Goal: Task Accomplishment & Management: Manage account settings

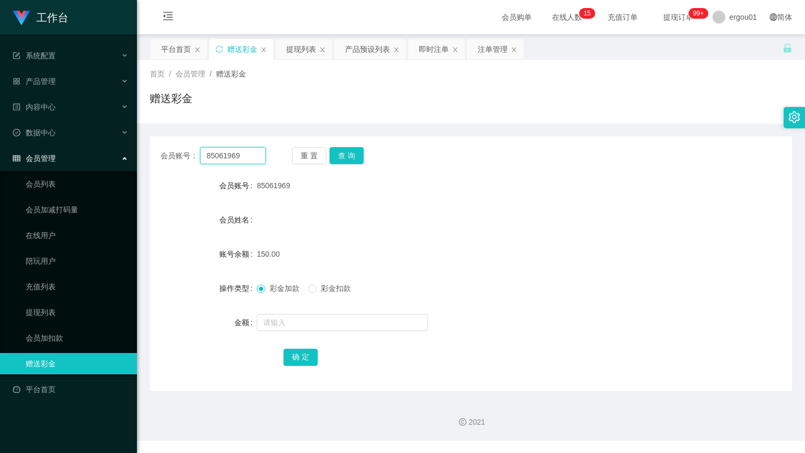
click at [225, 154] on input "85061969" at bounding box center [233, 155] width 66 height 17
click at [351, 152] on button "查 询" at bounding box center [347, 155] width 34 height 17
click at [344, 290] on span "彩金扣款" at bounding box center [336, 288] width 39 height 9
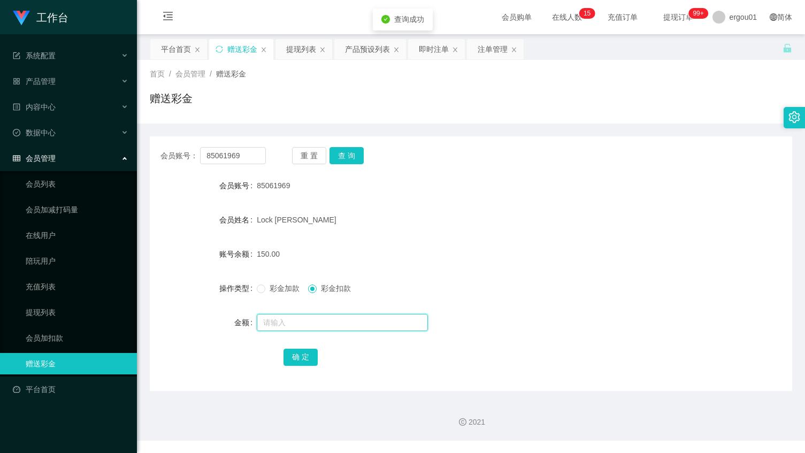
click at [312, 330] on input "text" at bounding box center [342, 322] width 171 height 17
type input "50"
click at [305, 354] on button "确 定" at bounding box center [301, 357] width 34 height 17
click at [453, 108] on div "赠送彩金" at bounding box center [471, 102] width 642 height 25
click at [257, 152] on input "85061969" at bounding box center [233, 155] width 66 height 17
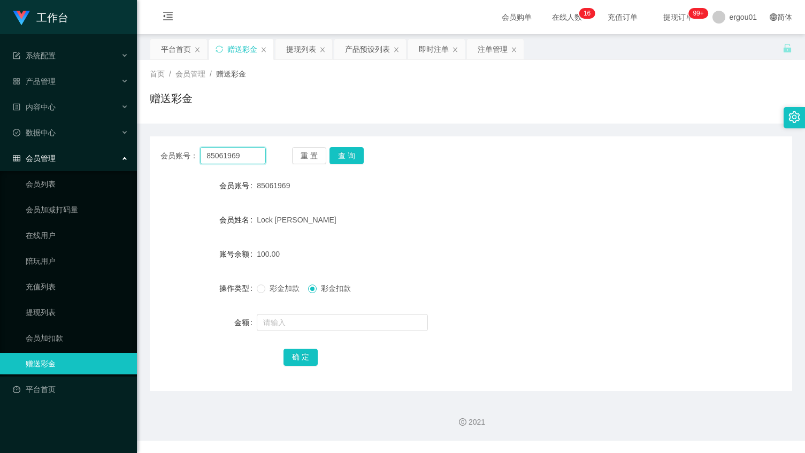
paste input "755111"
type input "85755111"
drag, startPoint x: 348, startPoint y: 159, endPoint x: 353, endPoint y: 162, distance: 6.2
click at [349, 159] on button "查 询" at bounding box center [347, 155] width 34 height 17
click at [272, 282] on div "彩金加款 彩金扣款" at bounding box center [444, 288] width 375 height 21
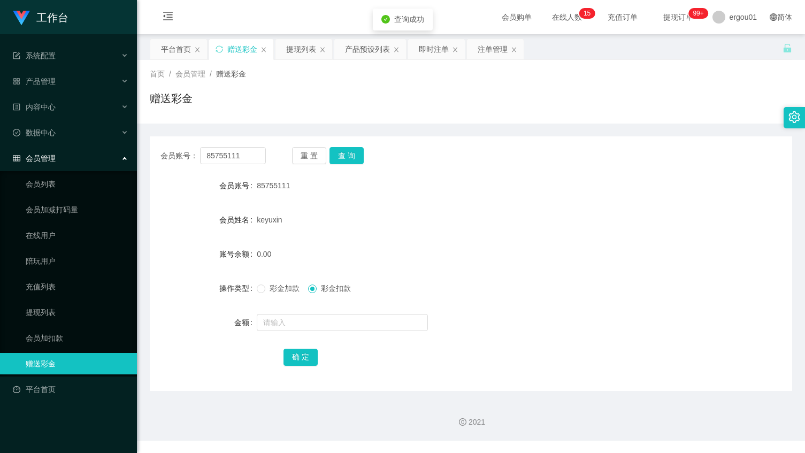
click at [268, 292] on span "彩金加款" at bounding box center [284, 288] width 39 height 9
click at [279, 319] on input "text" at bounding box center [342, 322] width 171 height 17
type input "100"
click at [294, 356] on button "确 定" at bounding box center [301, 357] width 34 height 17
drag, startPoint x: 428, startPoint y: 147, endPoint x: 506, endPoint y: 76, distance: 105.3
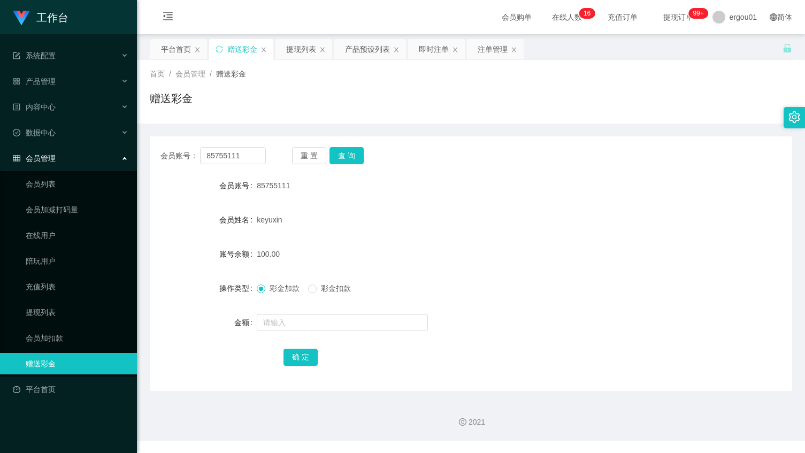
click at [428, 147] on div "会员账号： 85755111 重 置 查 询" at bounding box center [471, 155] width 642 height 17
click at [364, 44] on div "产品预设列表" at bounding box center [367, 49] width 45 height 20
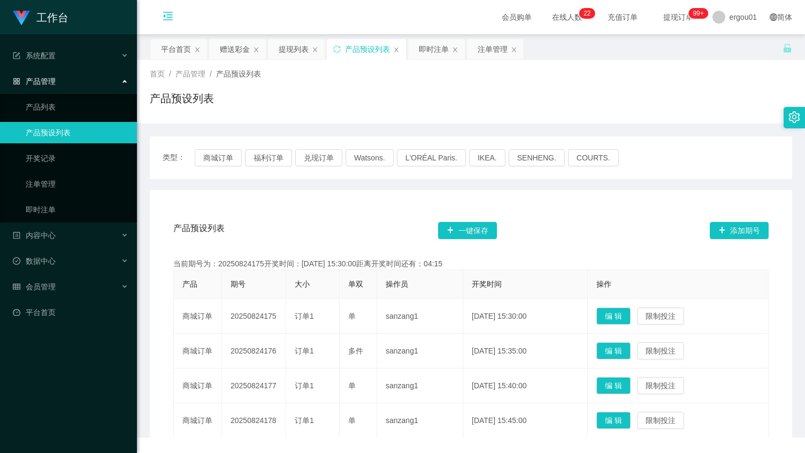
click at [166, 9] on icon "图标: menu-fold" at bounding box center [168, 18] width 36 height 34
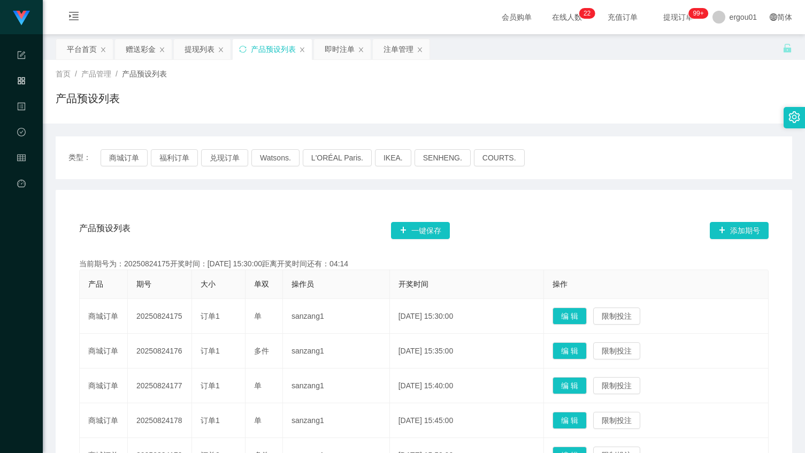
click at [601, 169] on div "类型： 商城订单 福利订单 兑现订单 Watsons. L'ORÉAL Paris. IKEA. [GEOGRAPHIC_DATA]. COURTS." at bounding box center [424, 157] width 737 height 43
click at [132, 52] on div "赠送彩金" at bounding box center [141, 49] width 30 height 20
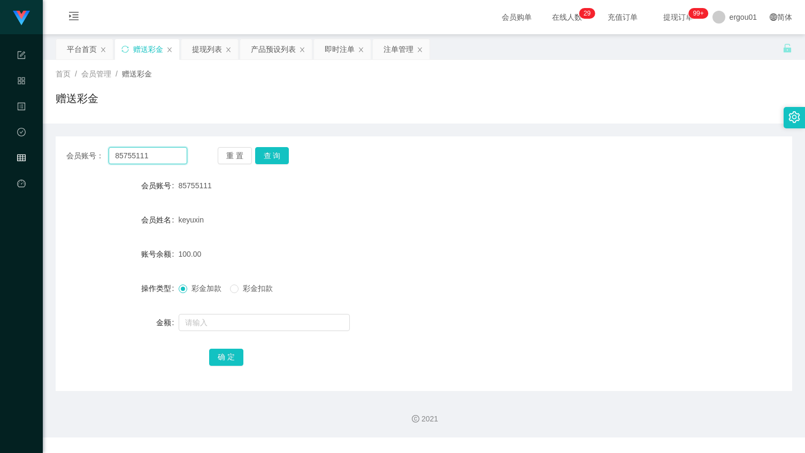
click at [146, 158] on input "85755111" at bounding box center [148, 155] width 79 height 17
paste input "Iynda"
click at [265, 155] on button "查 询" at bounding box center [272, 155] width 34 height 17
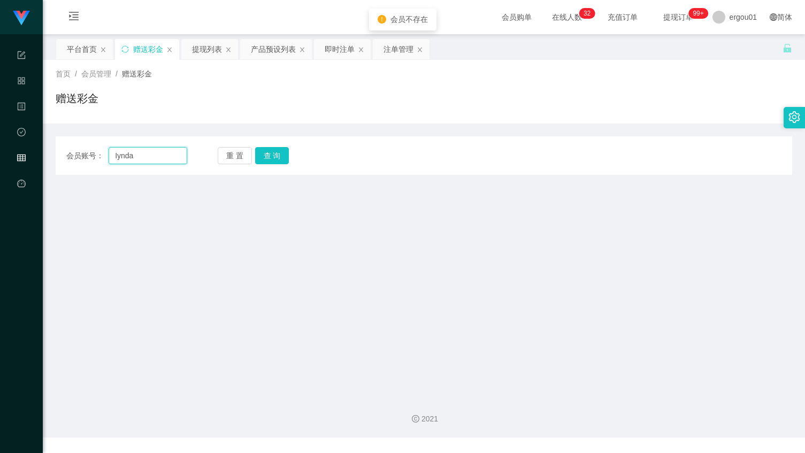
drag, startPoint x: 116, startPoint y: 153, endPoint x: 46, endPoint y: 155, distance: 69.6
click at [56, 155] on div "会员账号： Iynda 重 置 查 询" at bounding box center [424, 155] width 737 height 17
drag, startPoint x: 189, startPoint y: 183, endPoint x: 149, endPoint y: 167, distance: 43.0
click at [189, 183] on main "关闭左侧 关闭右侧 关闭其它 刷新页面 平台首页 赠送彩金 提现列表 产品预设列表 即时注单 注单管理 首页 / 会员管理 / 赠送彩金 / 赠送彩金 会员账…" at bounding box center [424, 211] width 762 height 354
click at [116, 153] on input "Iynda" at bounding box center [148, 155] width 79 height 17
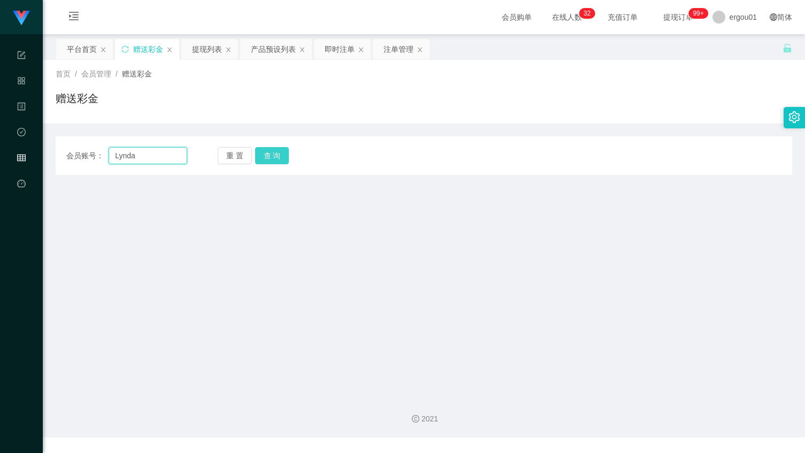
type input "Lynda"
click at [273, 156] on button "查 询" at bounding box center [272, 155] width 34 height 17
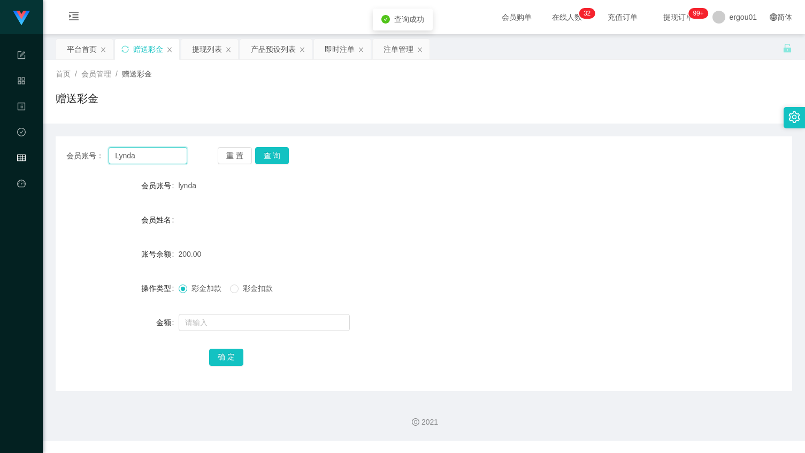
click at [147, 159] on input "Lynda" at bounding box center [148, 155] width 79 height 17
click at [239, 290] on span "彩金扣款" at bounding box center [258, 288] width 39 height 9
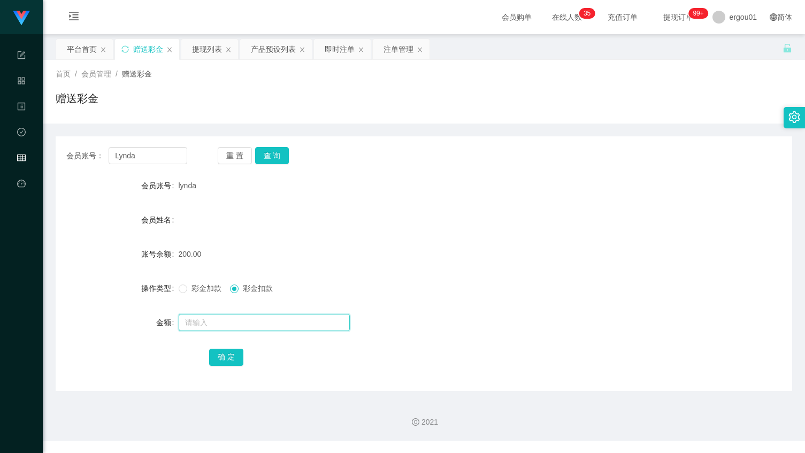
click at [225, 318] on input "text" at bounding box center [264, 322] width 171 height 17
type input "50"
click at [228, 359] on button "确 定" at bounding box center [226, 357] width 34 height 17
click at [157, 153] on input "Lynda" at bounding box center [148, 155] width 79 height 17
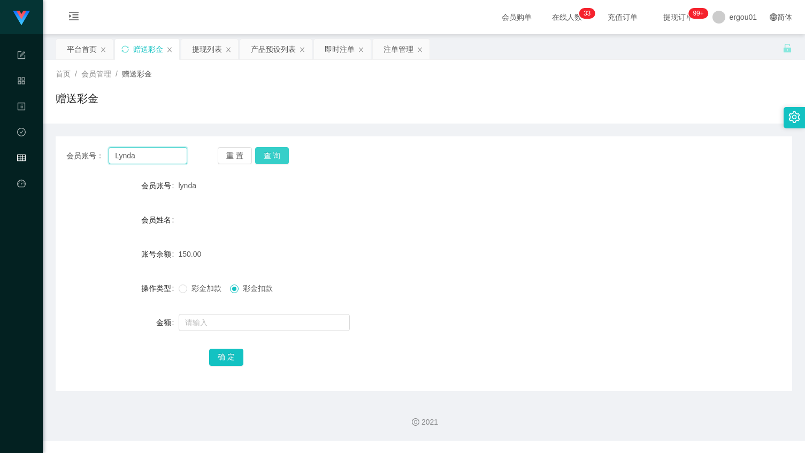
paste input "85907192"
type input "85907192"
click at [269, 153] on button "查 询" at bounding box center [272, 155] width 34 height 17
click at [264, 48] on div "产品预设列表" at bounding box center [273, 49] width 45 height 20
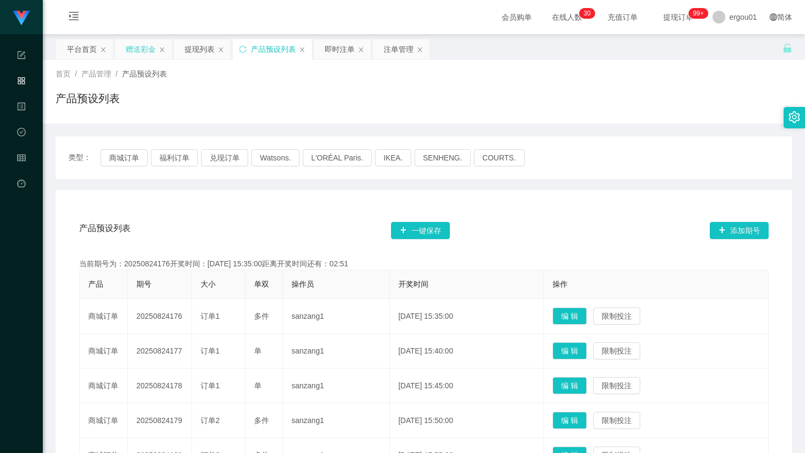
click at [129, 51] on div "赠送彩金" at bounding box center [141, 49] width 30 height 20
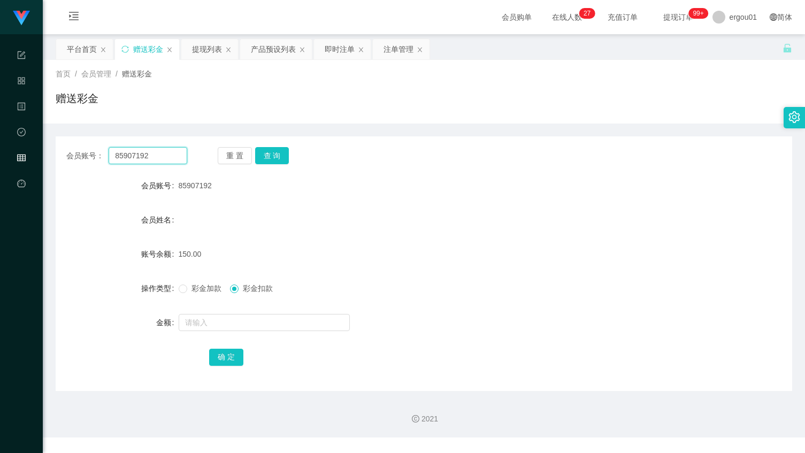
click at [146, 158] on input "85907192" at bounding box center [148, 155] width 79 height 17
paste input "2721570231"
click at [281, 156] on button "查 询" at bounding box center [272, 155] width 34 height 17
click at [170, 155] on input "2721570231" at bounding box center [148, 155] width 79 height 17
click at [273, 159] on button "查 询" at bounding box center [272, 155] width 34 height 17
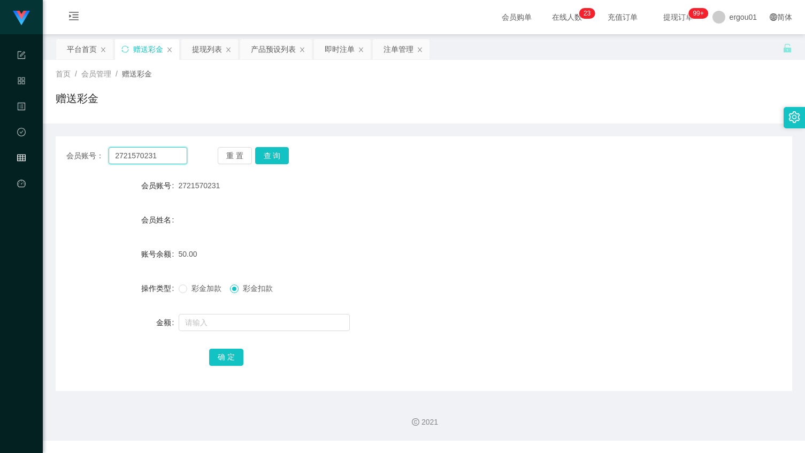
click at [170, 153] on input "2721570231" at bounding box center [148, 155] width 79 height 17
paste input "[DEMOGRAPHIC_DATA]"
click at [279, 155] on button "查 询" at bounding box center [272, 155] width 34 height 17
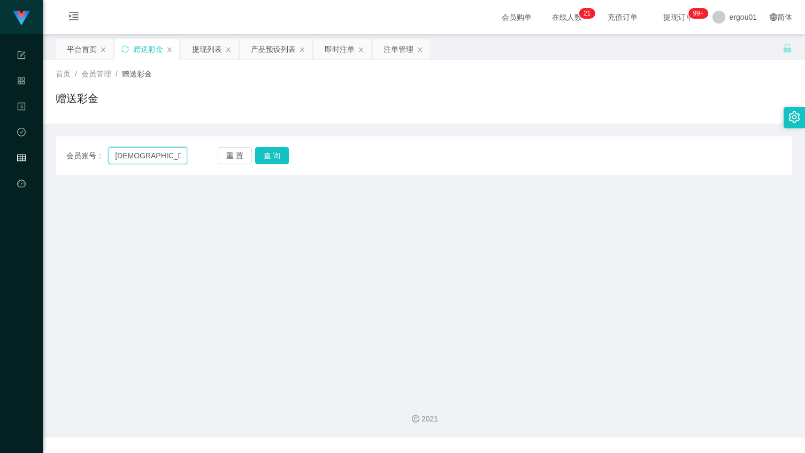
click at [134, 160] on input "[DEMOGRAPHIC_DATA]" at bounding box center [148, 155] width 79 height 17
drag, startPoint x: 116, startPoint y: 154, endPoint x: 82, endPoint y: 154, distance: 33.7
click at [87, 154] on div "会员账号： [DEMOGRAPHIC_DATA]" at bounding box center [126, 155] width 121 height 17
click at [271, 160] on button "查 询" at bounding box center [272, 155] width 34 height 17
click at [118, 152] on input "Lslam" at bounding box center [148, 155] width 79 height 17
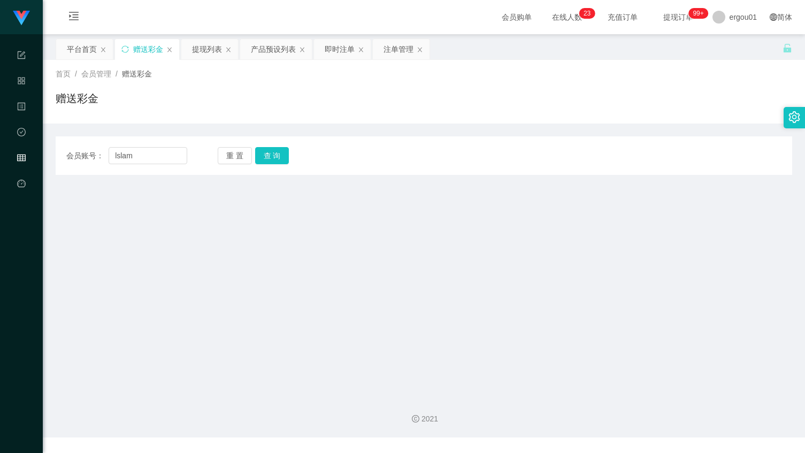
click at [354, 94] on div "赠送彩金" at bounding box center [424, 102] width 737 height 25
click at [272, 149] on button "查 询" at bounding box center [272, 155] width 34 height 17
click at [167, 159] on input "lslam" at bounding box center [148, 155] width 79 height 17
drag, startPoint x: 381, startPoint y: 81, endPoint x: 352, endPoint y: 87, distance: 29.5
click at [381, 81] on div "首页 / 会员管理 / 赠送彩金 / 赠送彩金" at bounding box center [424, 91] width 737 height 47
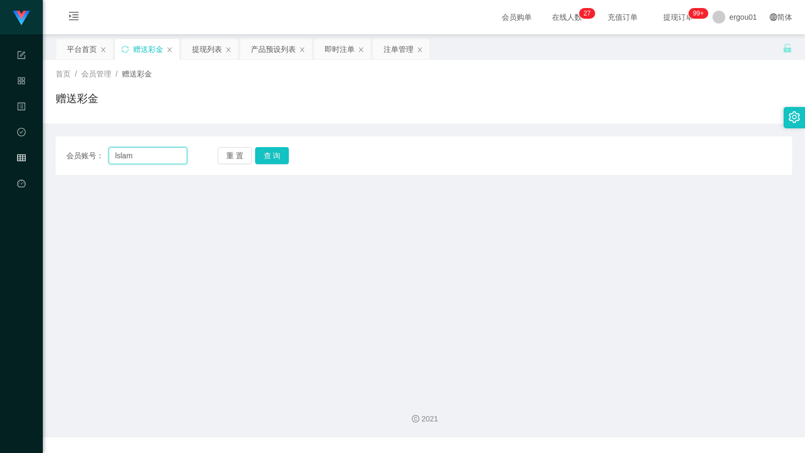
click at [141, 154] on input "lslam" at bounding box center [148, 155] width 79 height 17
paste input "85907192"
type input "85907192"
click at [264, 158] on button "查 询" at bounding box center [272, 155] width 34 height 17
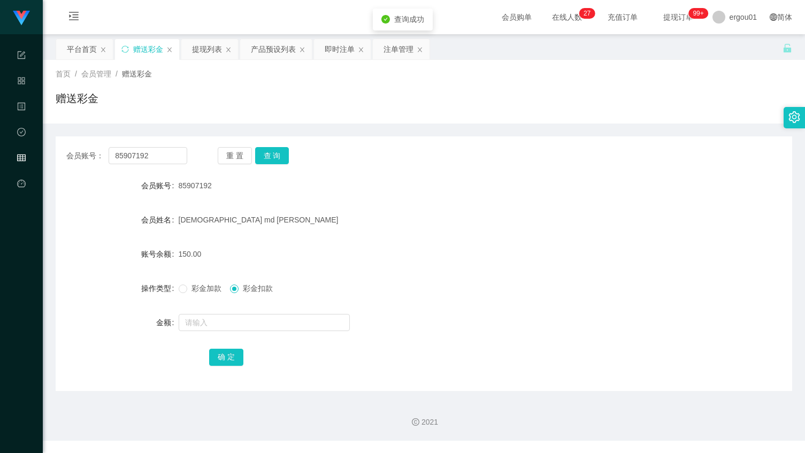
click at [233, 308] on form "会员账号 85907192 会员姓名 [DEMOGRAPHIC_DATA] md Ashraf 账号余额 150.00 操作类型 彩金加款 彩金扣款 金额 确…" at bounding box center [424, 271] width 737 height 193
click at [223, 318] on input "text" at bounding box center [264, 322] width 171 height 17
type input "150"
click at [231, 356] on button "确 定" at bounding box center [226, 357] width 34 height 17
click at [206, 50] on div "提现列表" at bounding box center [207, 49] width 30 height 20
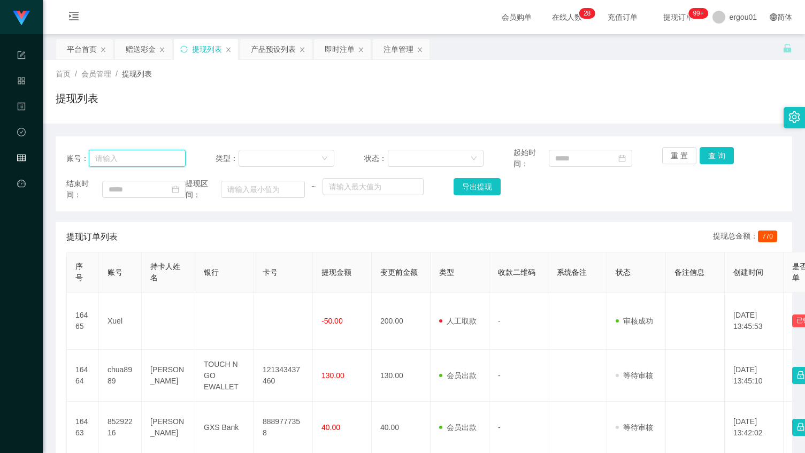
click at [140, 155] on input "text" at bounding box center [137, 158] width 96 height 17
paste input "Lynda"
click at [713, 155] on button "查 询" at bounding box center [717, 155] width 34 height 17
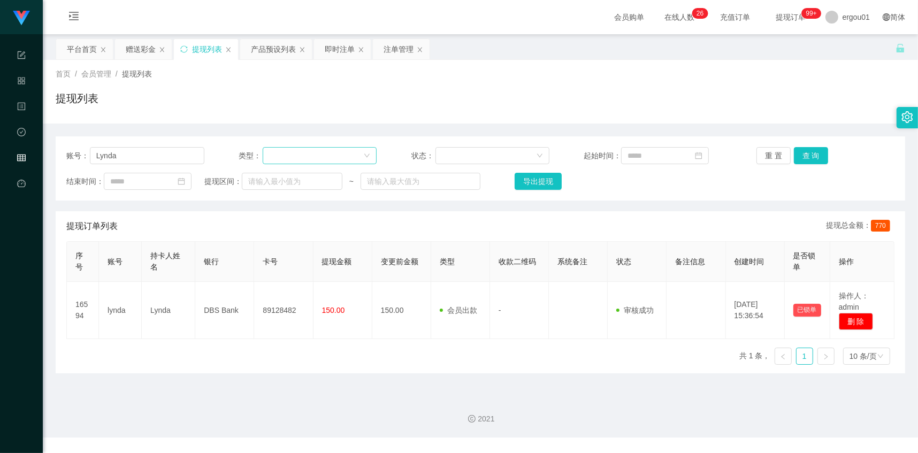
click at [298, 148] on div at bounding box center [316, 156] width 94 height 16
click at [158, 169] on div "账号： Lynda 类型： 状态： 起始时间： 重 置 查 询 结束时间： 提现区间： ~ 导出提现" at bounding box center [480, 168] width 849 height 64
click at [164, 159] on input "Lynda" at bounding box center [147, 155] width 114 height 17
paste input "85061969"
click at [805, 167] on div "账号： 85061969 类型： 状态： 起始时间： 重 置 查 询 结束时间： 提现区间： ~ 导出提现" at bounding box center [480, 168] width 849 height 64
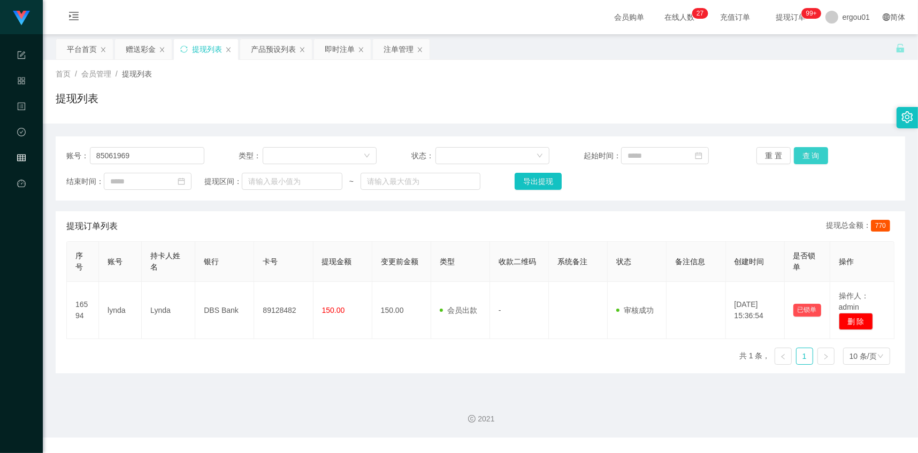
click at [805, 162] on button "查 询" at bounding box center [811, 155] width 34 height 17
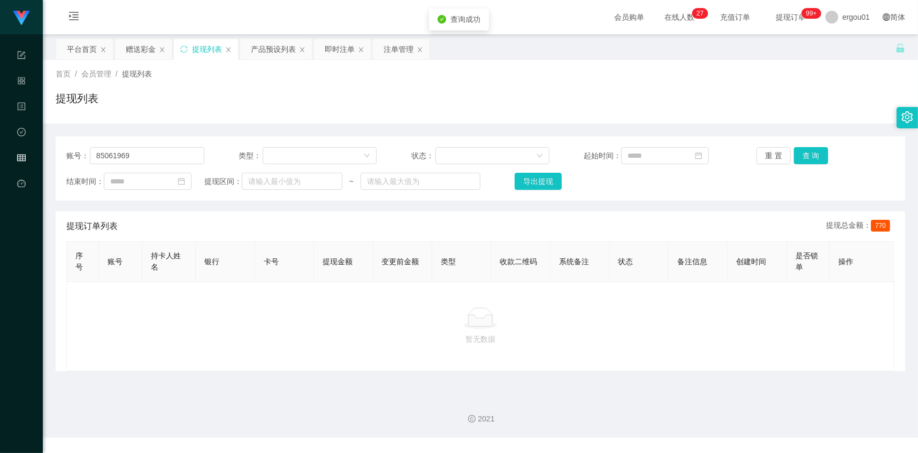
click at [148, 171] on div "账号： 85061969 类型： 状态： 起始时间： 重 置 查 询 结束时间： 提现区间： ~ 导出提现" at bounding box center [480, 168] width 849 height 64
click at [149, 165] on div "账号： 85061969 类型： 状态： 起始时间： 重 置 查 询 结束时间： 提现区间： ~ 导出提现" at bounding box center [480, 168] width 849 height 64
click at [163, 150] on input "85061969" at bounding box center [147, 155] width 114 height 17
click at [800, 158] on button "查 询" at bounding box center [811, 155] width 34 height 17
click at [195, 158] on input "85061969" at bounding box center [147, 155] width 114 height 17
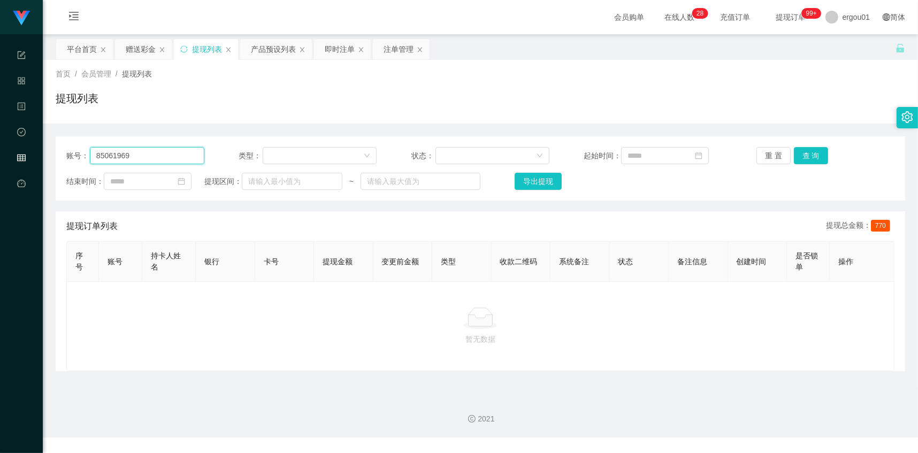
paste input "755111"
click at [805, 160] on button "查 询" at bounding box center [811, 155] width 34 height 17
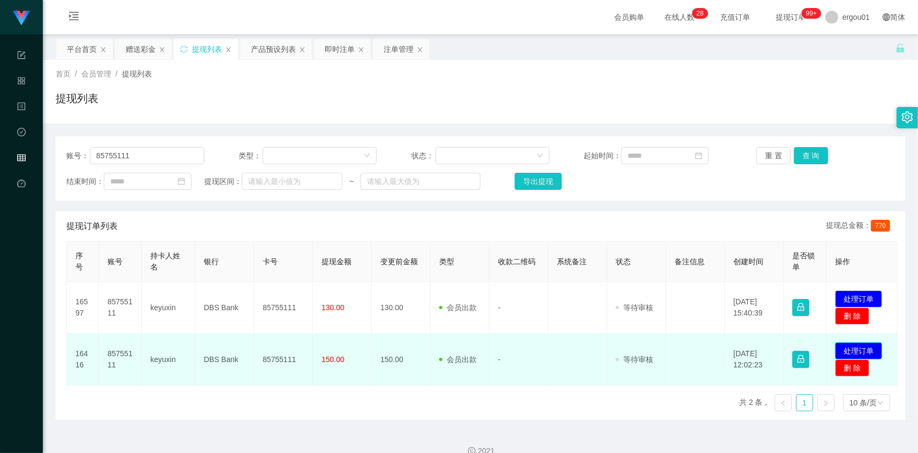
click at [805, 359] on button "处理订单" at bounding box center [858, 350] width 47 height 17
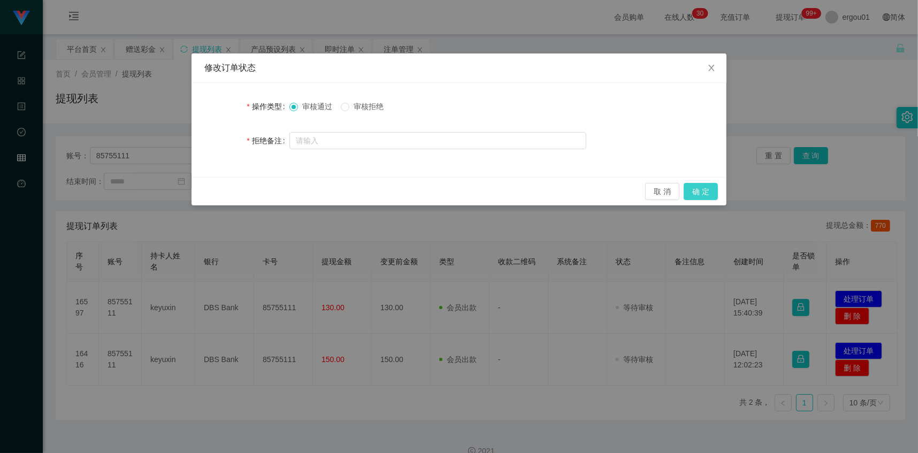
click at [702, 194] on button "确 定" at bounding box center [701, 191] width 34 height 17
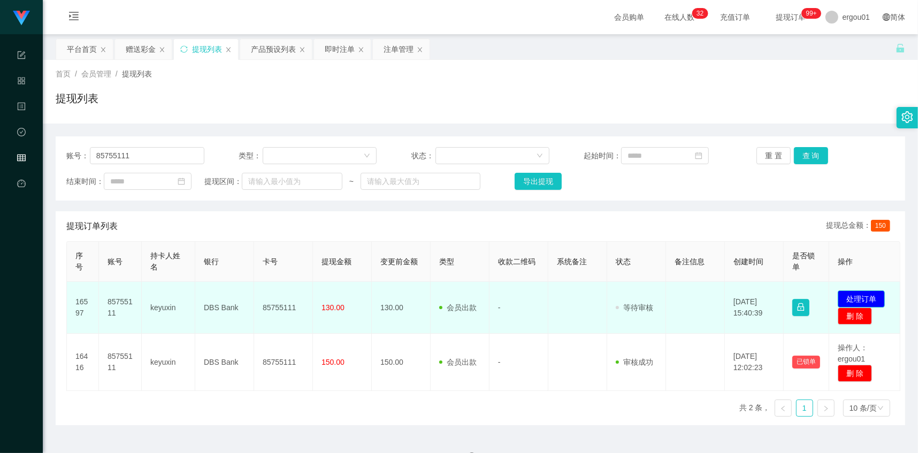
click at [805, 304] on button "处理订单" at bounding box center [861, 298] width 47 height 17
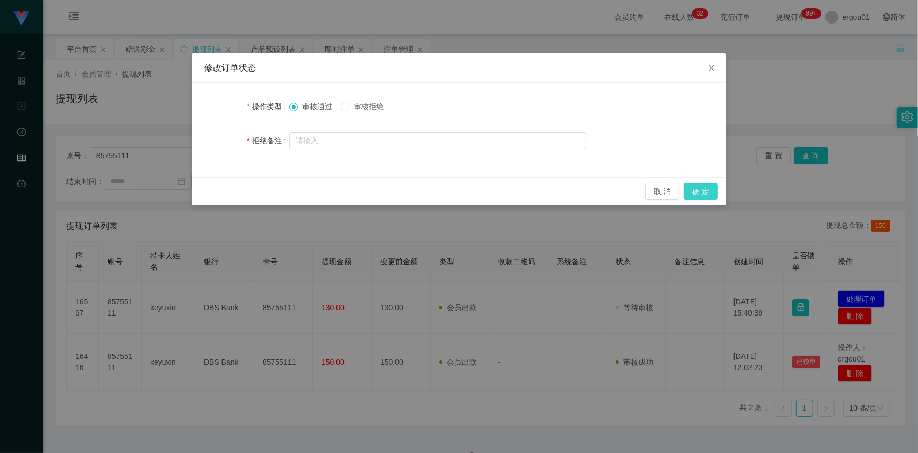
click at [709, 188] on button "确 定" at bounding box center [701, 191] width 34 height 17
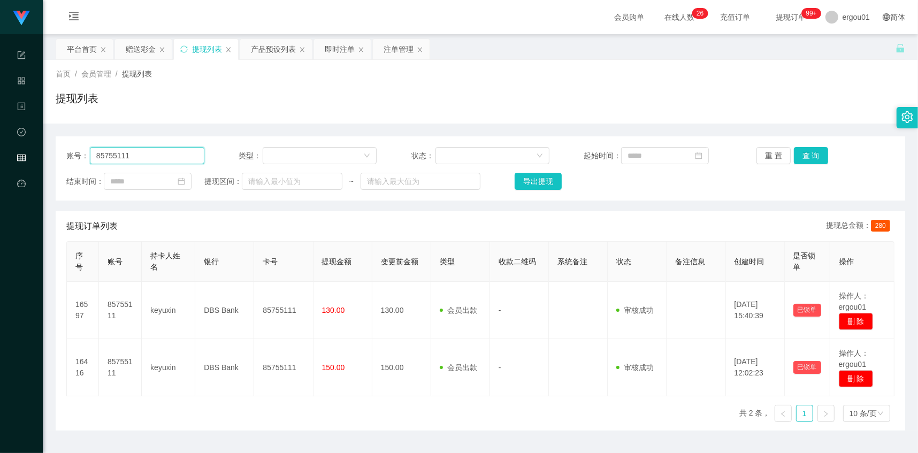
click at [174, 156] on input "85755111" at bounding box center [147, 155] width 114 height 17
paste input "061969"
type input "85061969"
click at [794, 153] on button "查 询" at bounding box center [811, 155] width 34 height 17
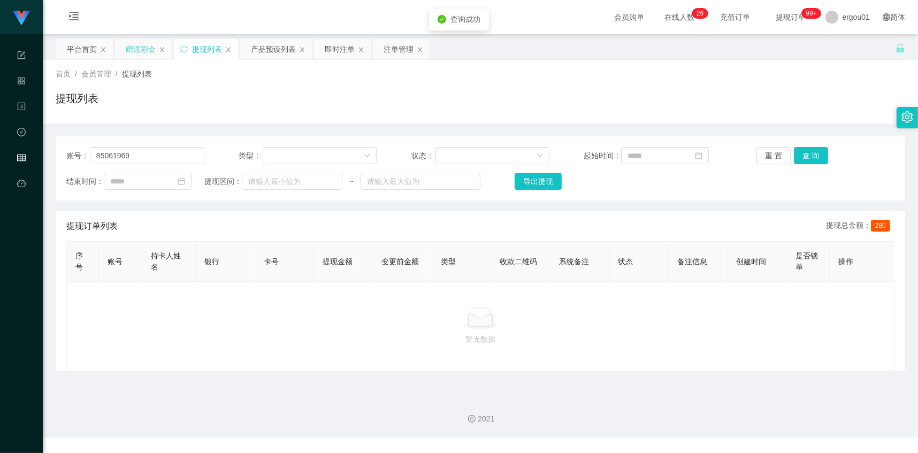
click at [139, 44] on div "赠送彩金" at bounding box center [141, 49] width 30 height 20
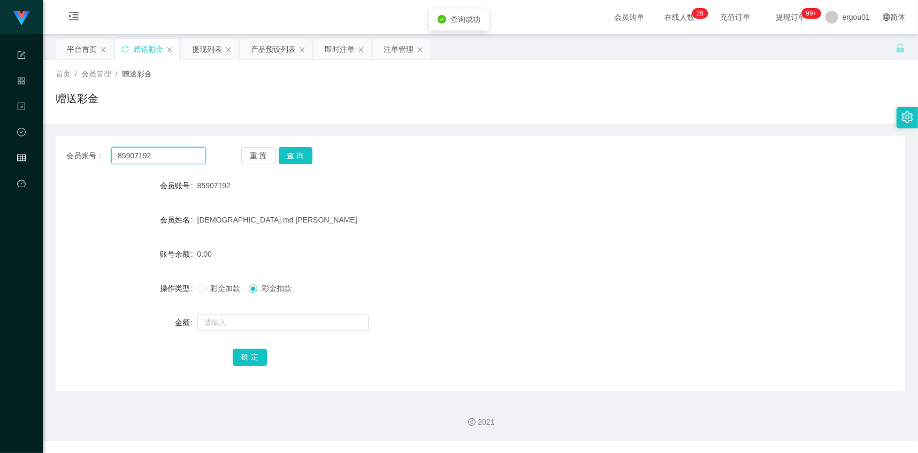
click at [169, 154] on input "85907192" at bounding box center [158, 155] width 95 height 17
paste input "061969"
click at [299, 158] on button "查 询" at bounding box center [296, 155] width 34 height 17
click at [201, 165] on div "会员账号： 85061969 重 置 查 询 会员账号 85061969 会员姓名 Lock Kwan Fu 账号余额 130.00 操作类型 彩金加款 彩金…" at bounding box center [480, 263] width 849 height 255
click at [182, 163] on input "85061969" at bounding box center [158, 155] width 95 height 17
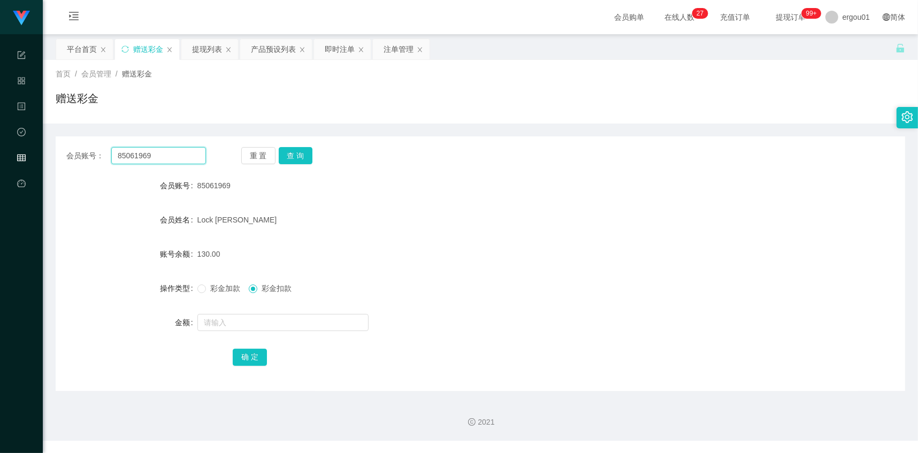
paste input "755111"
type input "85755111"
click at [295, 154] on button "查 询" at bounding box center [296, 155] width 34 height 17
click at [210, 46] on div "提现列表" at bounding box center [207, 49] width 30 height 20
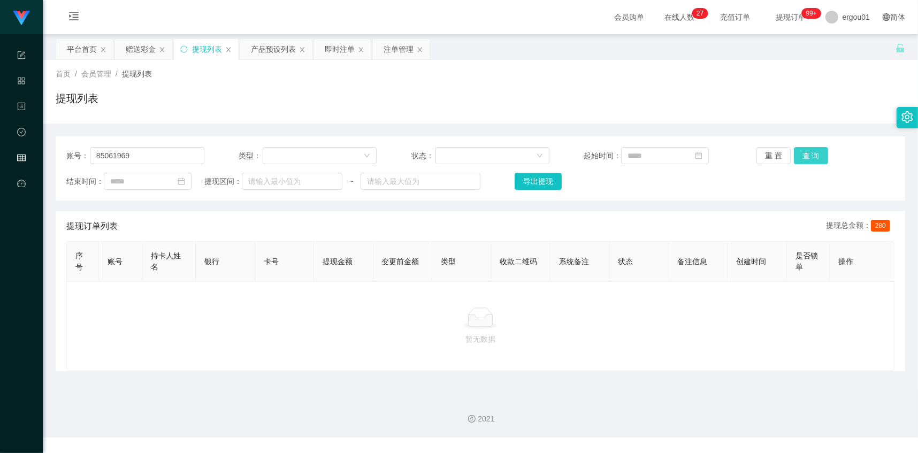
click at [794, 147] on button "查 询" at bounding box center [811, 155] width 34 height 17
click at [188, 91] on div "提现列表" at bounding box center [480, 102] width 849 height 25
click at [148, 155] on input "85061969" at bounding box center [147, 155] width 114 height 17
paste input "85061969"
type input "85061969"
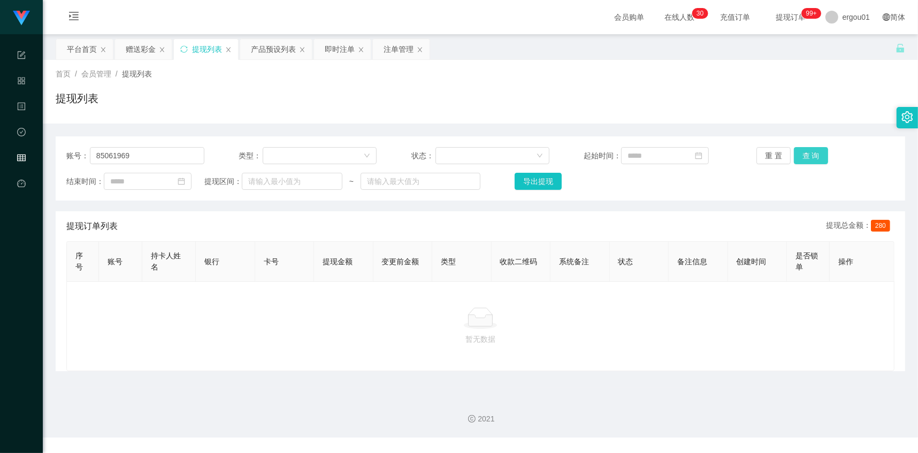
click at [805, 158] on button "查 询" at bounding box center [811, 155] width 34 height 17
click at [560, 207] on div "账号： 85061969 类型： 状态： 起始时间： 重 置 查 询 结束时间： 提现区间： ~ 导出提现 提现订单列表 提现总金额： 280 序号 账号 持…" at bounding box center [480, 253] width 849 height 235
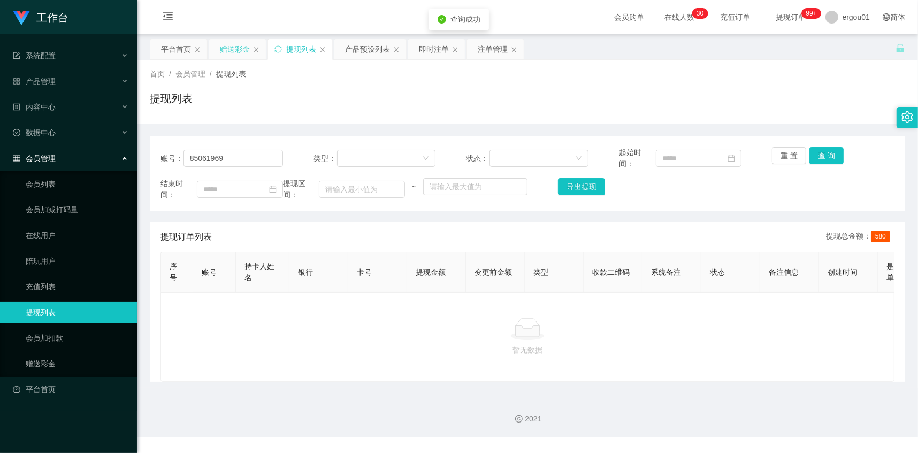
click at [226, 45] on div "赠送彩金" at bounding box center [235, 49] width 30 height 20
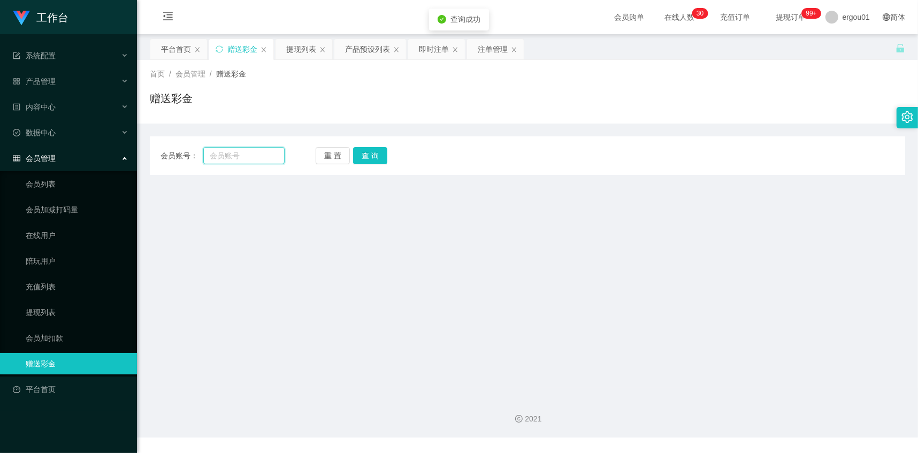
click at [247, 153] on input "text" at bounding box center [243, 155] width 81 height 17
paste input "85061969"
type input "85061969"
click at [366, 150] on button "查 询" at bounding box center [370, 155] width 34 height 17
